Goal: Navigation & Orientation: Find specific page/section

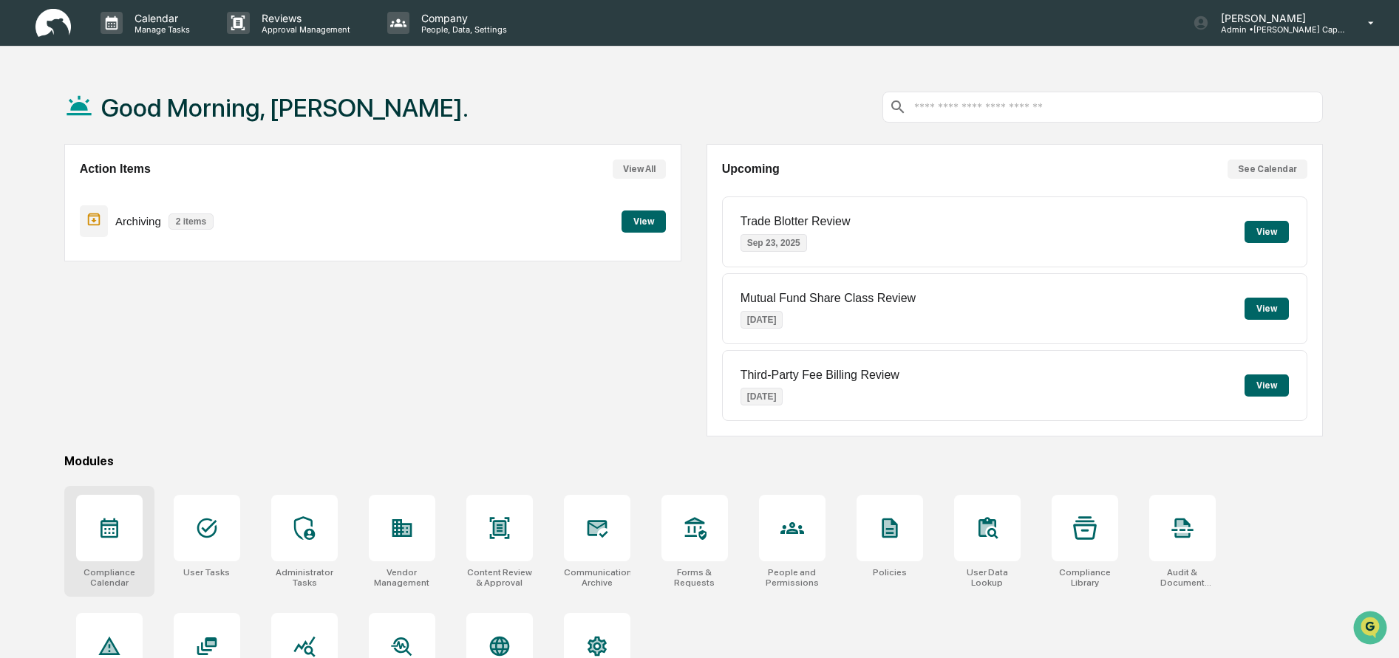
click at [113, 525] on icon at bounding box center [109, 529] width 18 height 20
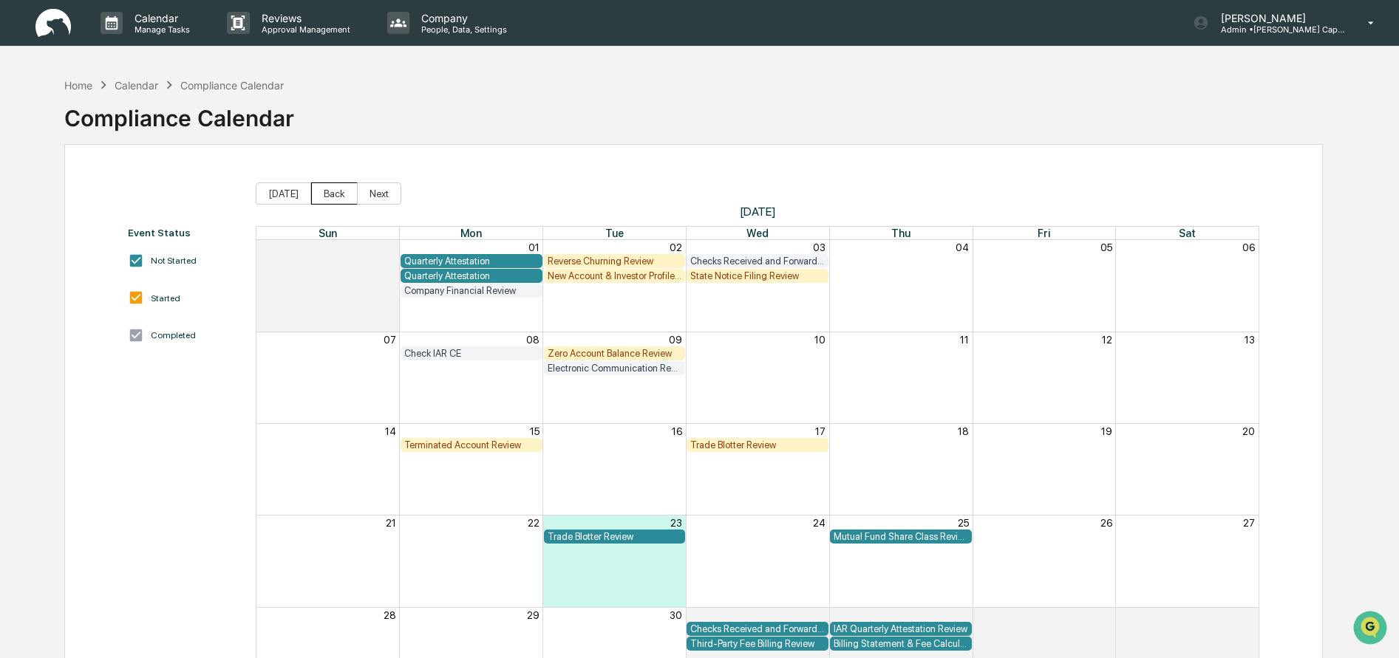
click at [315, 191] on button "Back" at bounding box center [334, 193] width 47 height 22
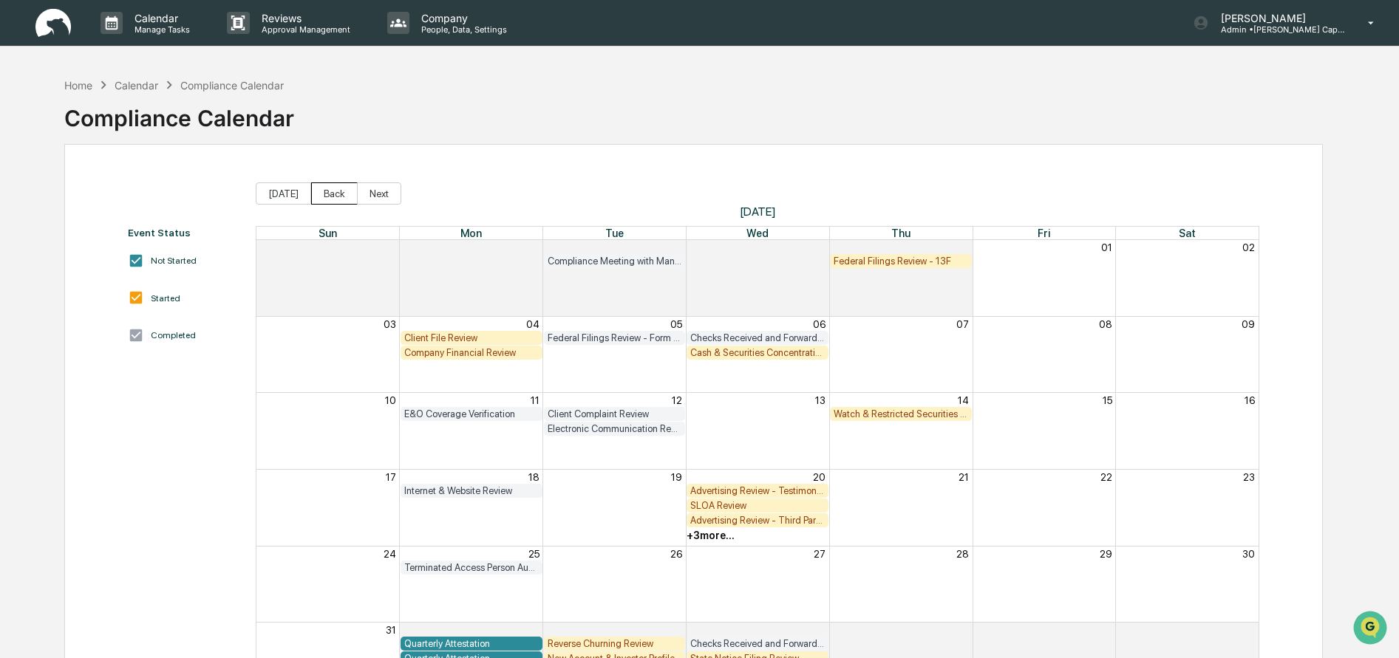
click at [315, 193] on button "Back" at bounding box center [334, 193] width 47 height 22
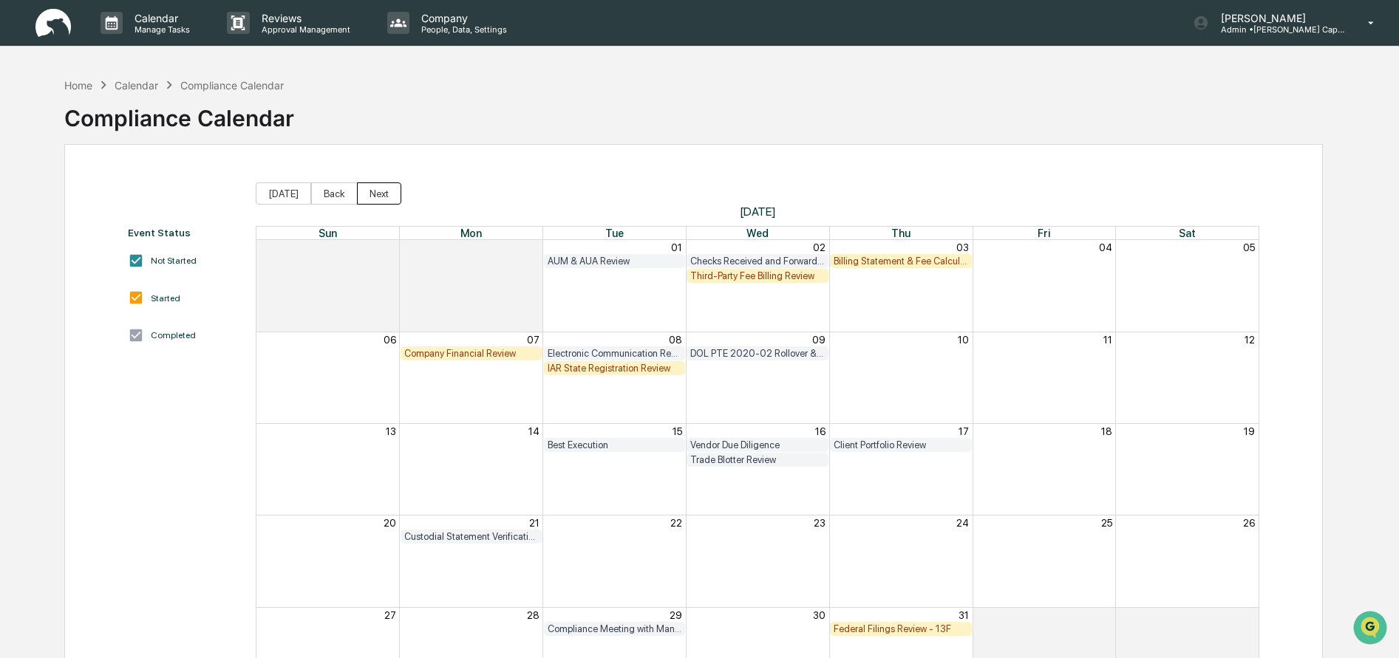
click at [362, 196] on button "Next" at bounding box center [379, 193] width 44 height 22
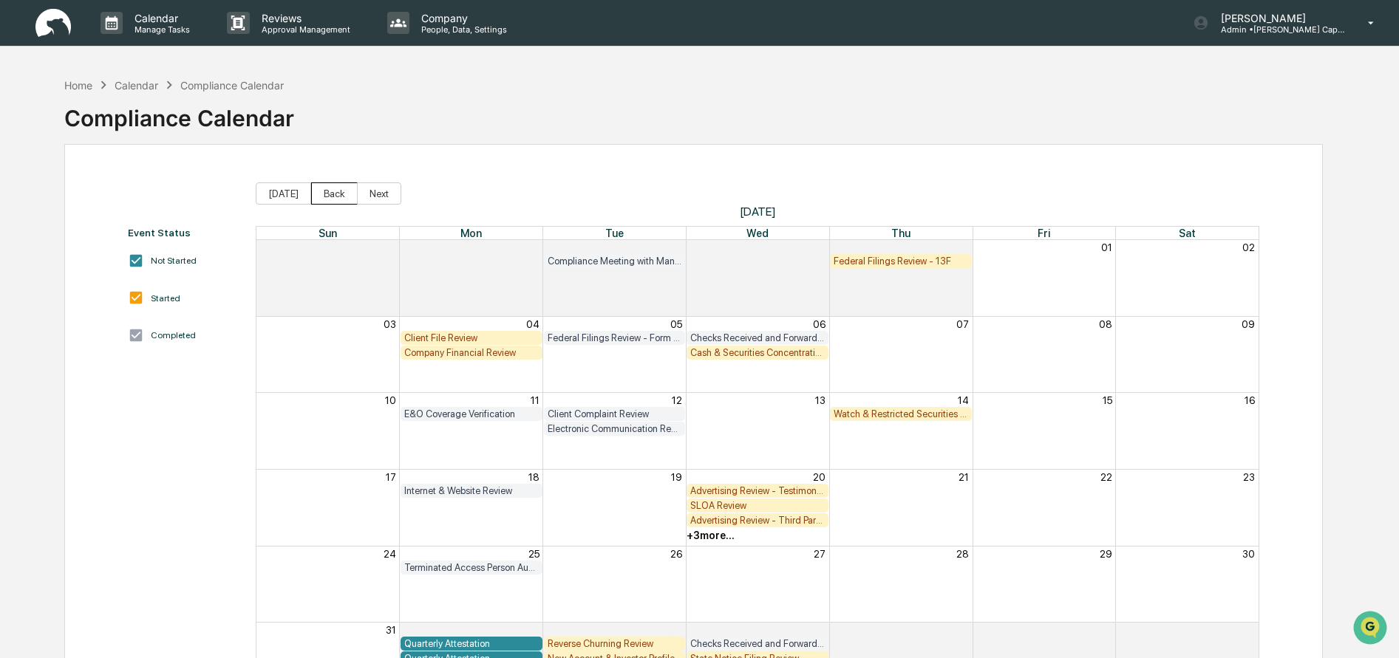
click at [333, 193] on button "Back" at bounding box center [334, 193] width 47 height 22
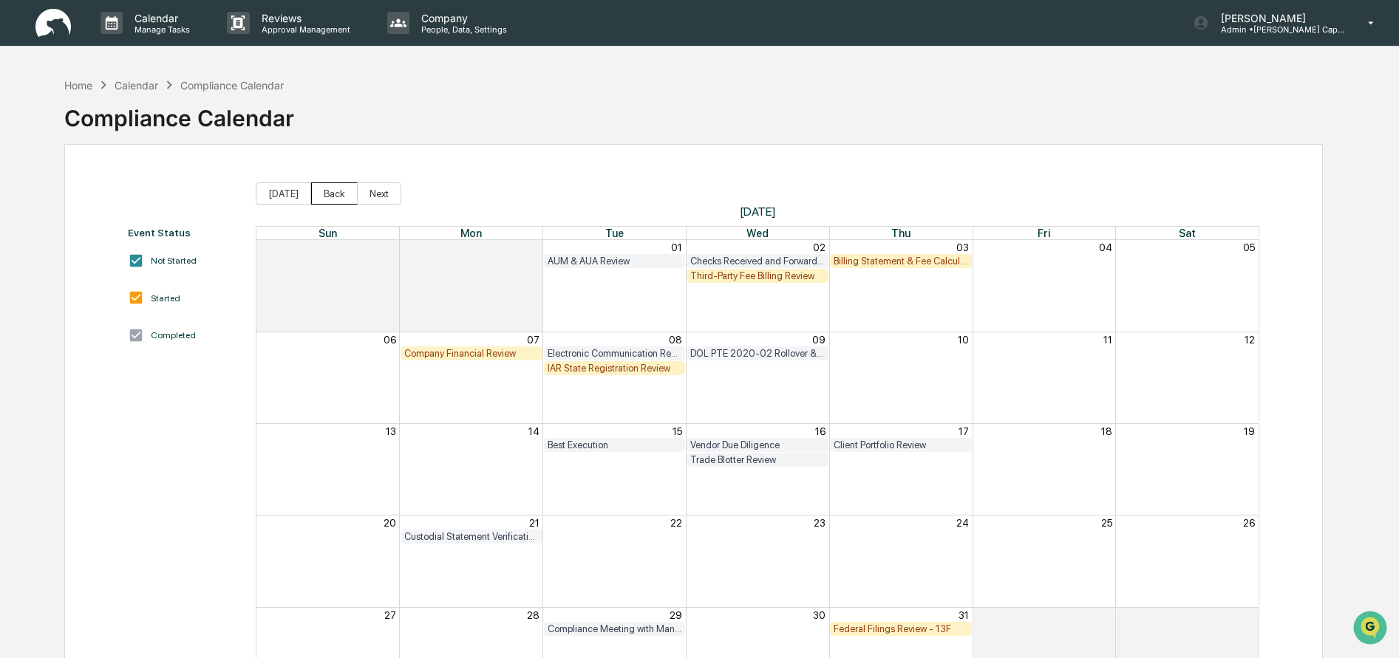
click at [322, 195] on button "Back" at bounding box center [334, 193] width 47 height 22
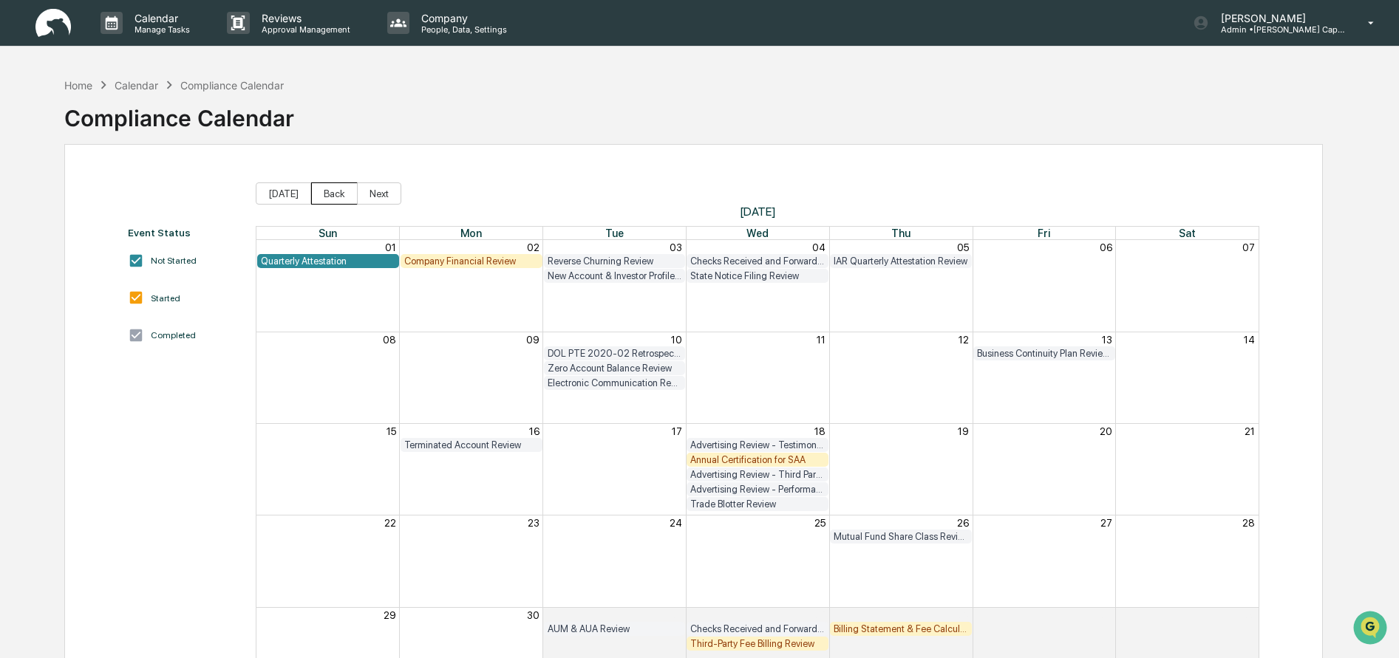
click at [323, 197] on button "Back" at bounding box center [334, 193] width 47 height 22
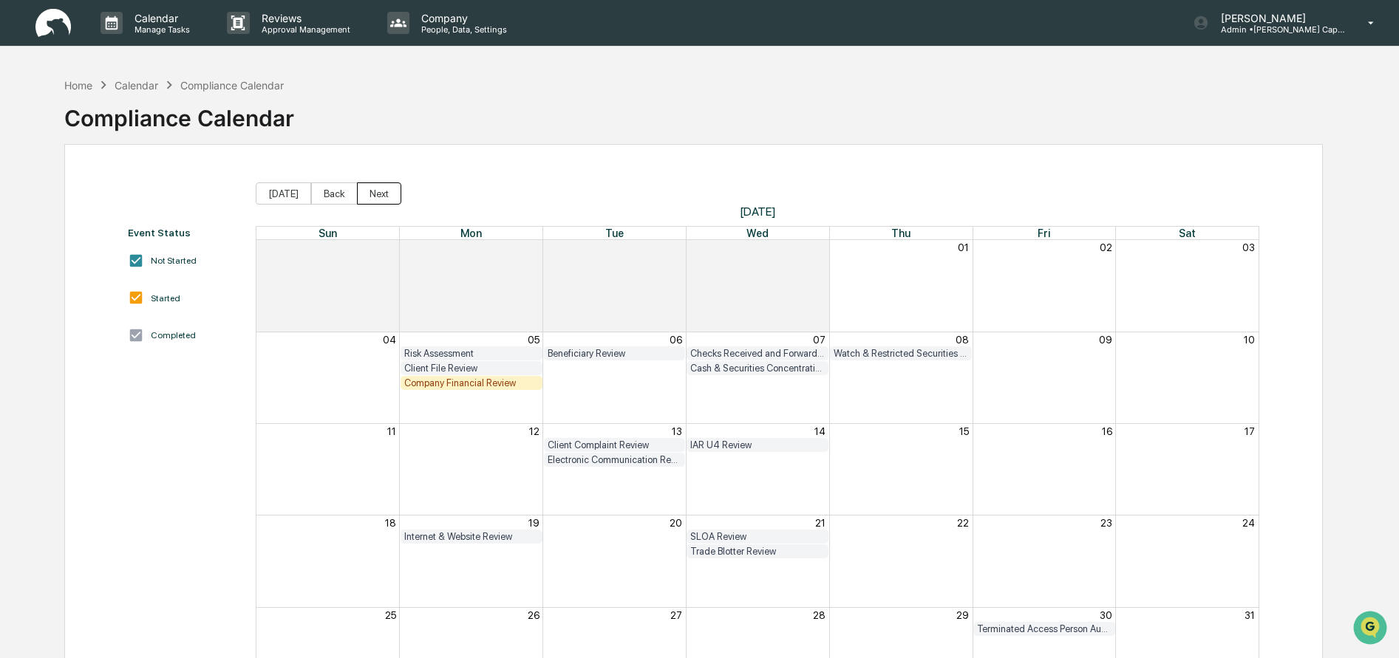
click at [360, 193] on button "Next" at bounding box center [379, 193] width 44 height 22
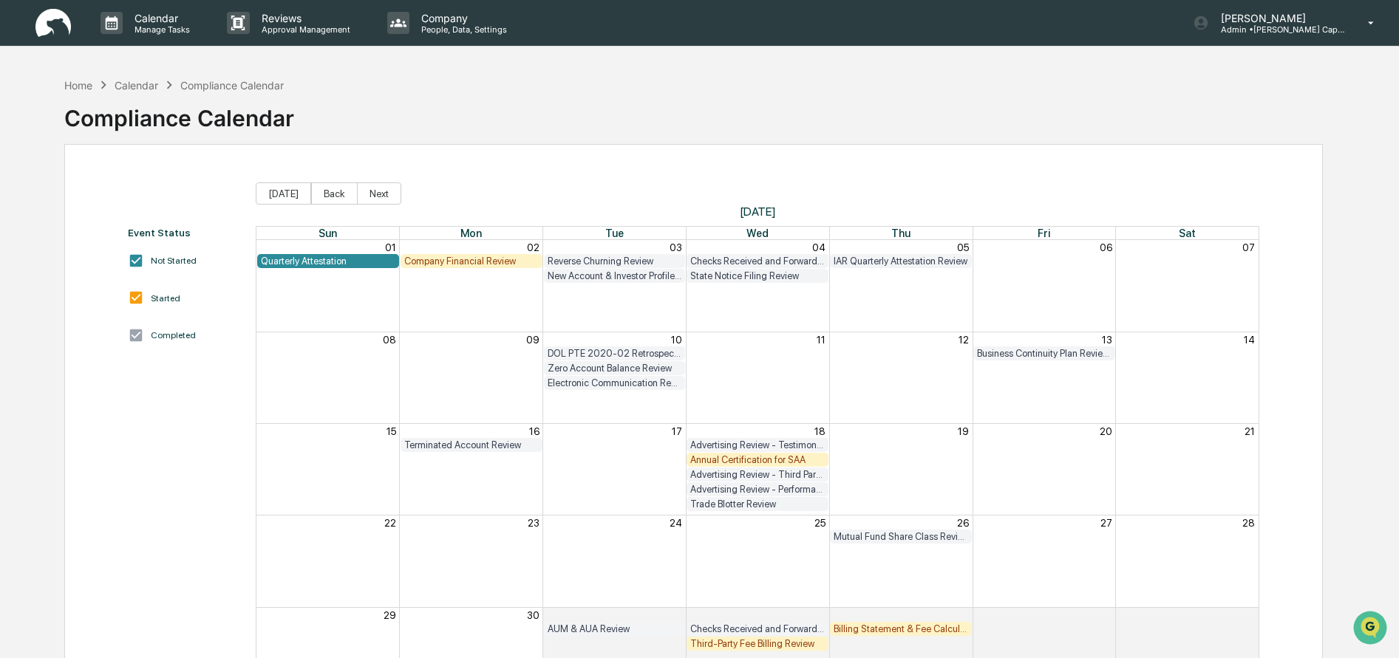
click at [360, 193] on button "Next" at bounding box center [379, 193] width 44 height 22
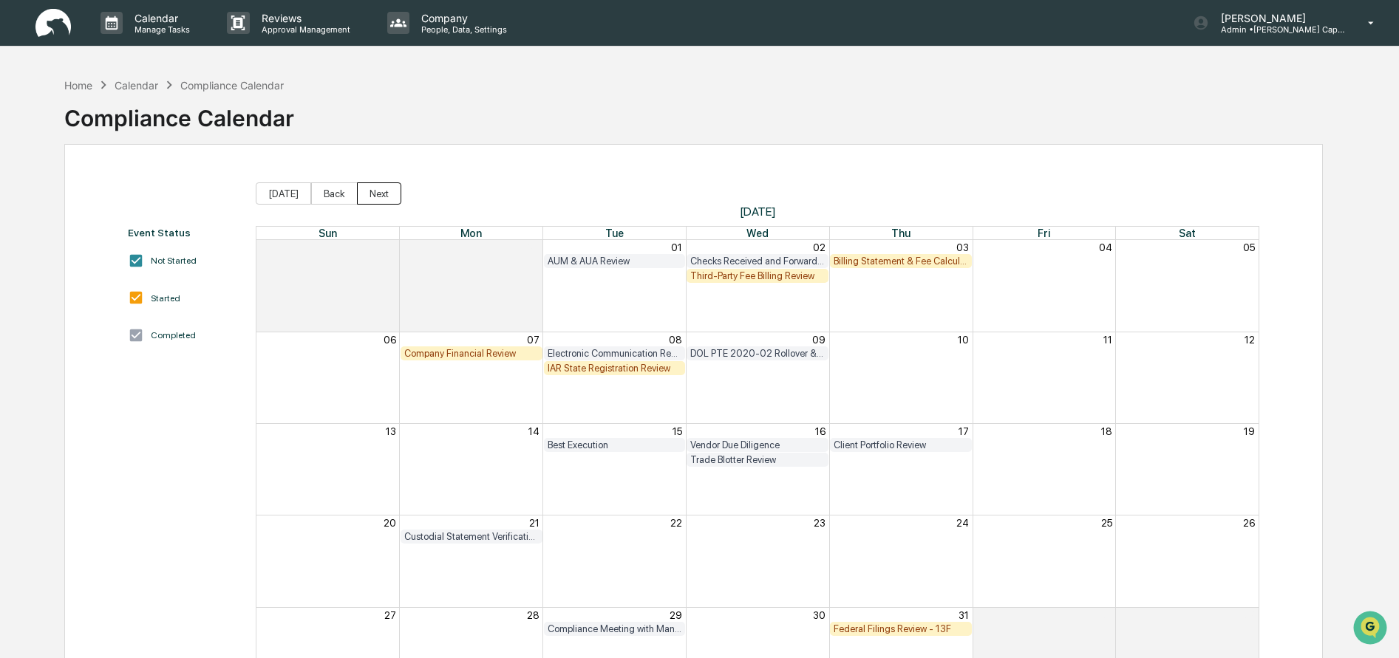
click at [360, 193] on button "Next" at bounding box center [379, 193] width 44 height 22
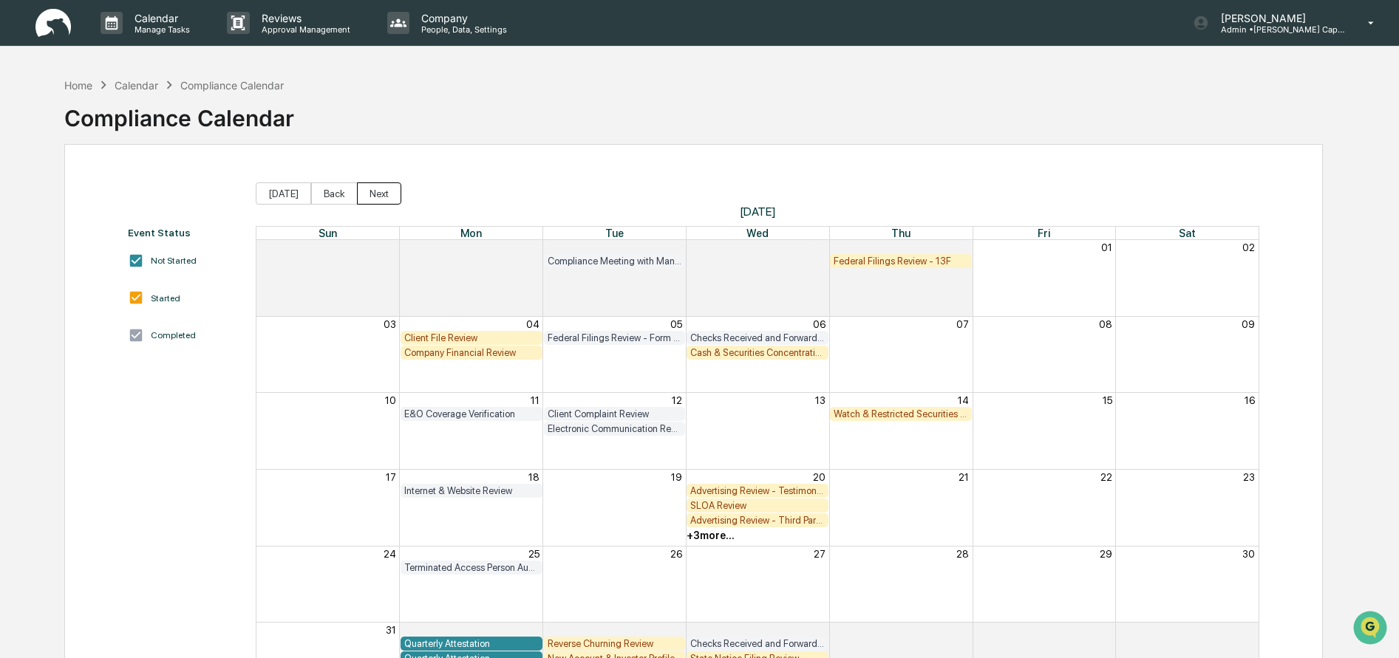
click at [375, 194] on button "Next" at bounding box center [379, 193] width 44 height 22
